Goal: Check status

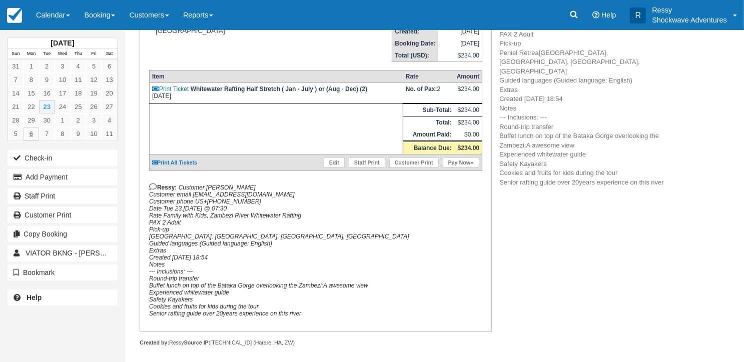
scroll to position [166, 0]
click at [45, 16] on link "Calendar" at bounding box center [53, 15] width 48 height 30
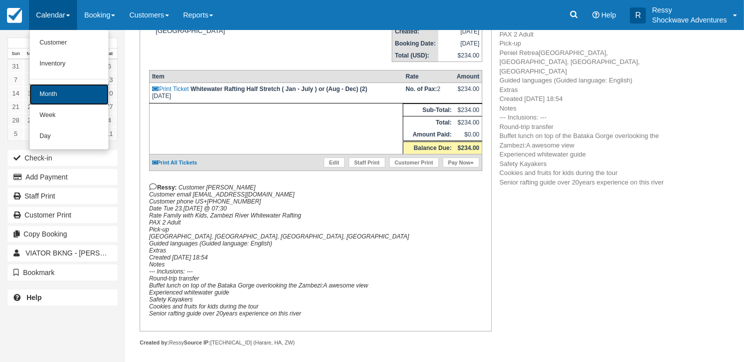
click at [70, 93] on link "Month" at bounding box center [69, 94] width 79 height 21
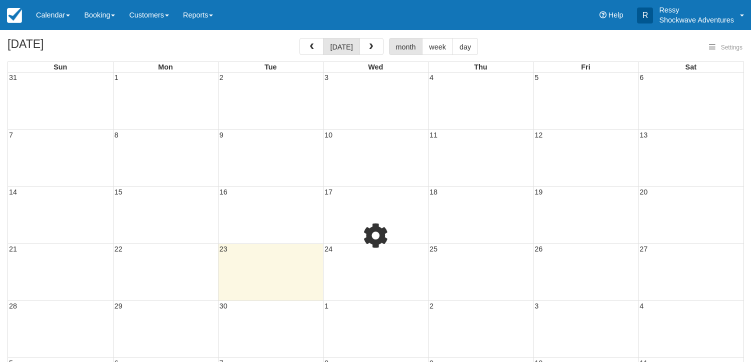
select select
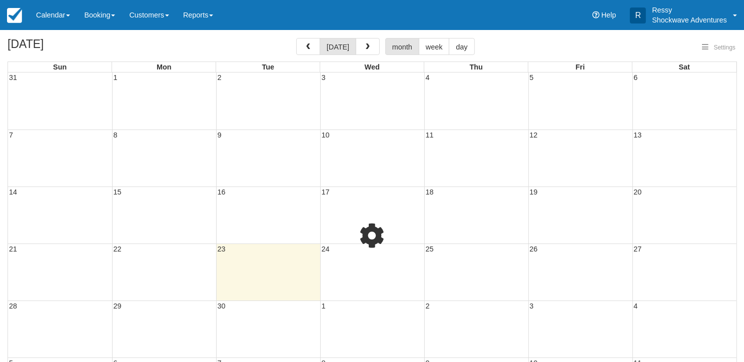
select select
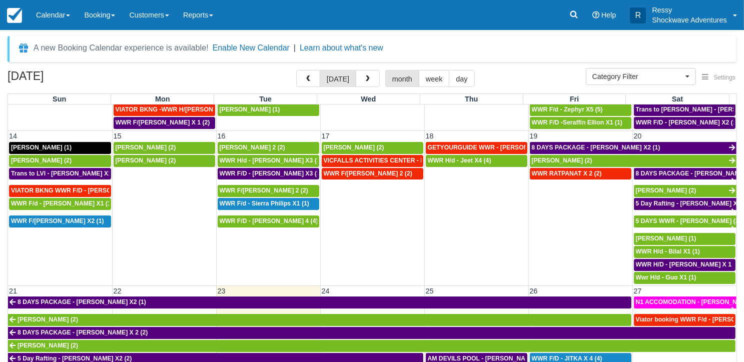
scroll to position [450, 0]
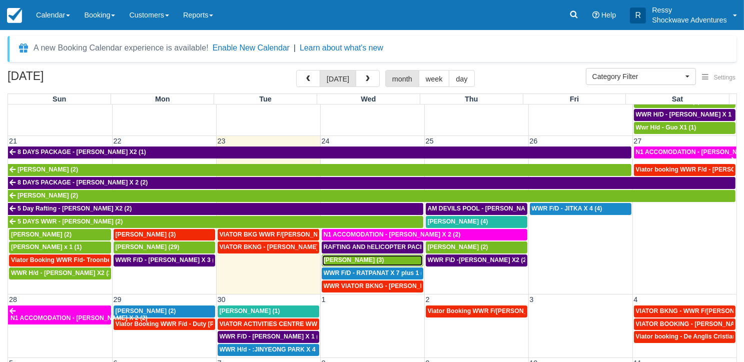
click at [362, 257] on span "Ryan Leadbeater (3)" at bounding box center [354, 260] width 61 height 7
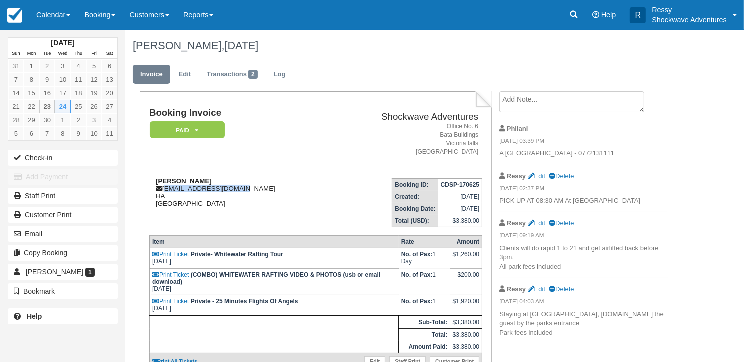
drag, startPoint x: 241, startPoint y: 188, endPoint x: 164, endPoint y: 189, distance: 77.1
click at [164, 189] on div "[PERSON_NAME] [EMAIL_ADDRESS][DOMAIN_NAME] HA [GEOGRAPHIC_DATA]" at bounding box center [240, 193] width 182 height 30
copy div "[EMAIL_ADDRESS][DOMAIN_NAME]"
click at [60, 11] on link "Calendar" at bounding box center [53, 15] width 48 height 30
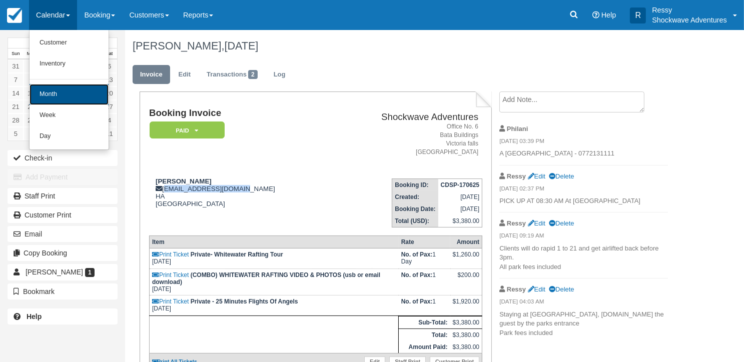
click at [76, 98] on link "Month" at bounding box center [69, 94] width 79 height 21
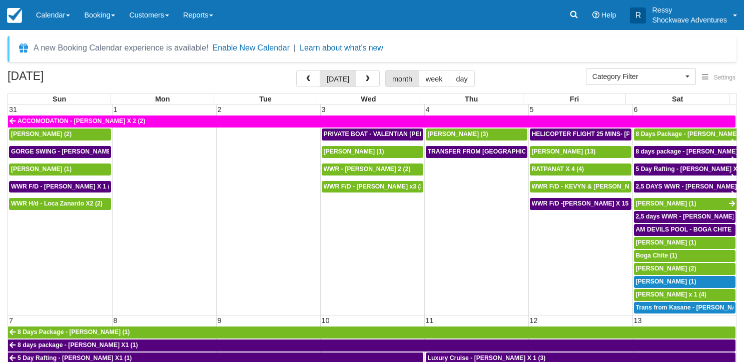
select select
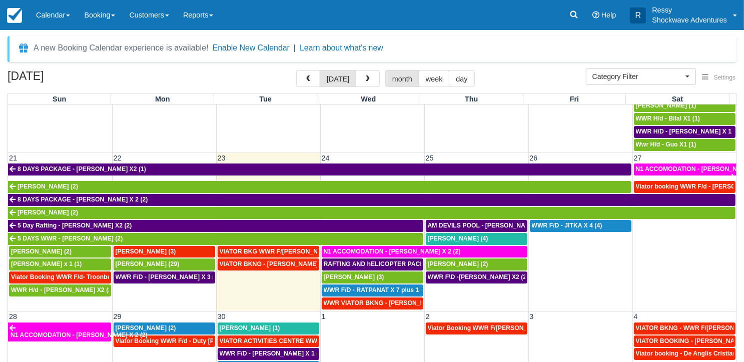
scroll to position [450, 0]
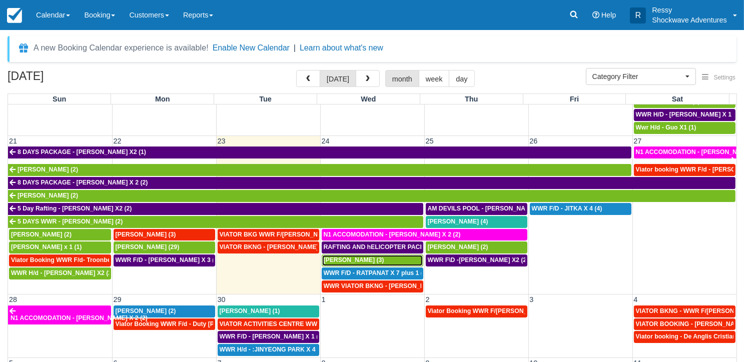
click at [360, 257] on span "Ryan Leadbeater (3)" at bounding box center [354, 260] width 61 height 7
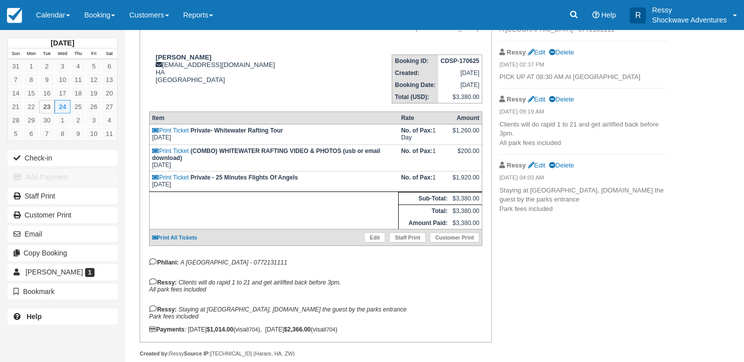
scroll to position [138, 0]
